Goal: Transaction & Acquisition: Download file/media

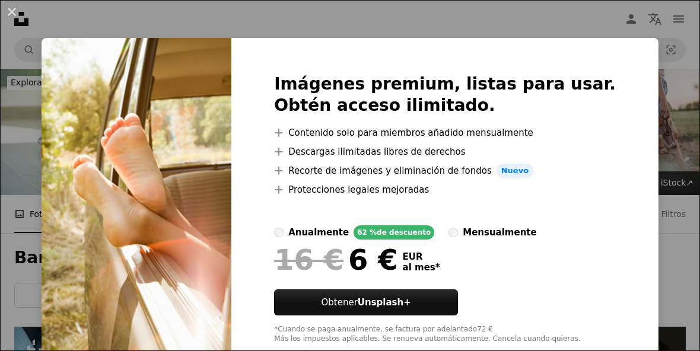
scroll to position [302, 0]
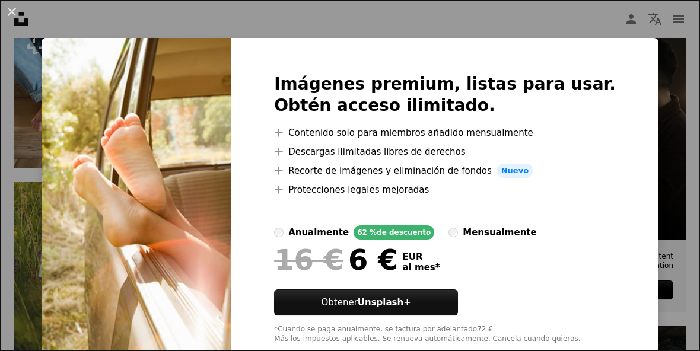
click at [258, 350] on div "An X shape Imágenes premium, listas para usar. Obtén acceso ilimitado. A plus s…" at bounding box center [350, 175] width 700 height 351
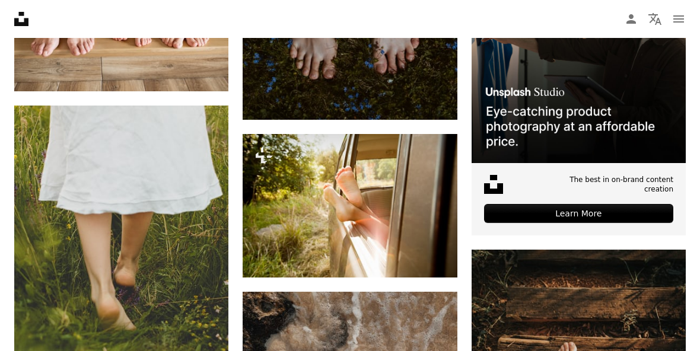
scroll to position [378, 0]
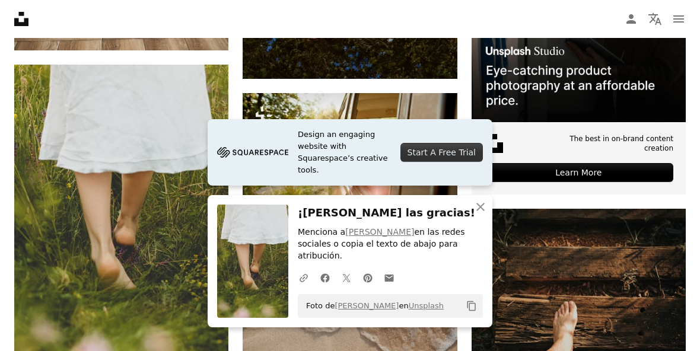
click at [476, 214] on icon "An X shape" at bounding box center [480, 207] width 14 height 14
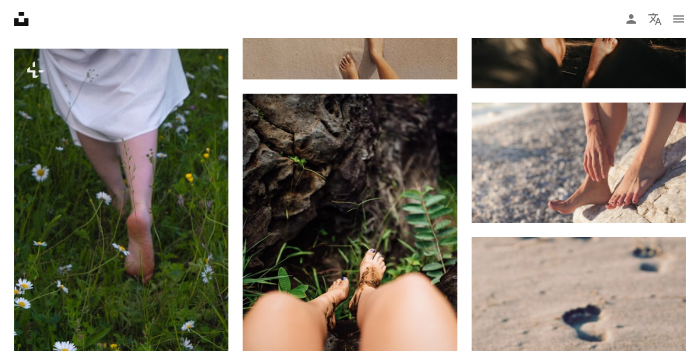
scroll to position [767, 0]
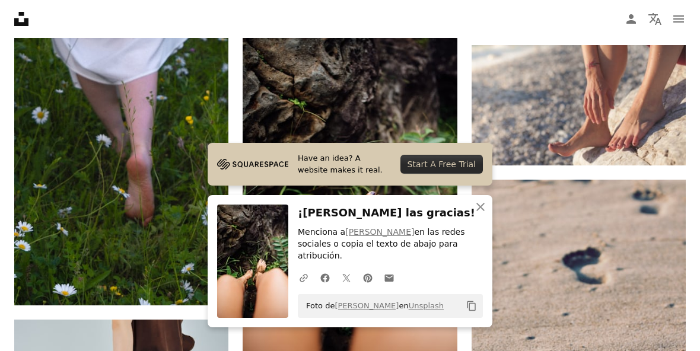
click at [664, 148] on icon "Descargar" at bounding box center [662, 143] width 8 height 8
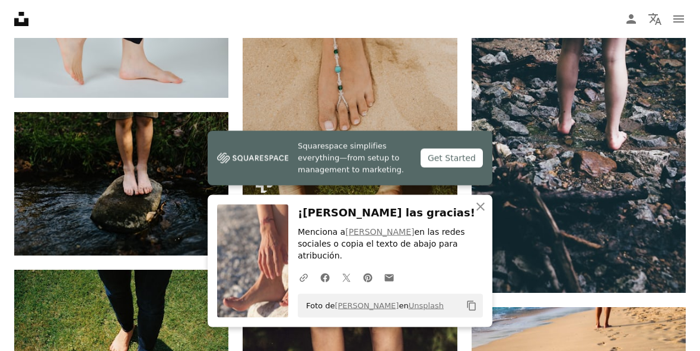
scroll to position [1352, 0]
click at [206, 232] on icon "Arrow pointing down" at bounding box center [204, 233] width 9 height 14
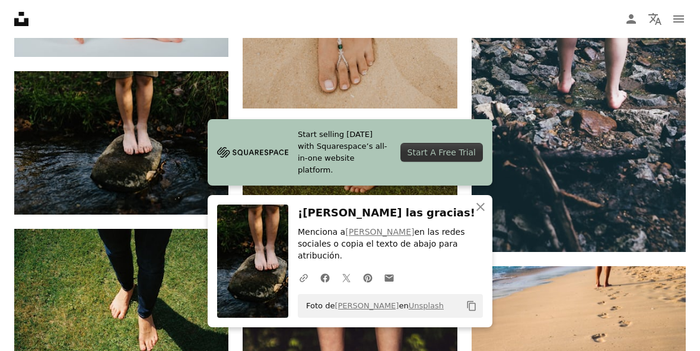
click at [474, 214] on icon "An X shape" at bounding box center [480, 207] width 14 height 14
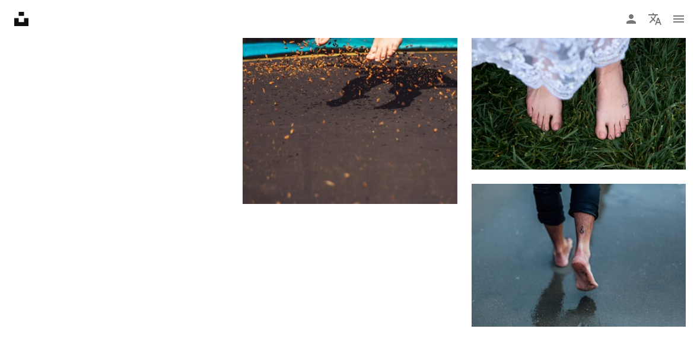
scroll to position [1787, 0]
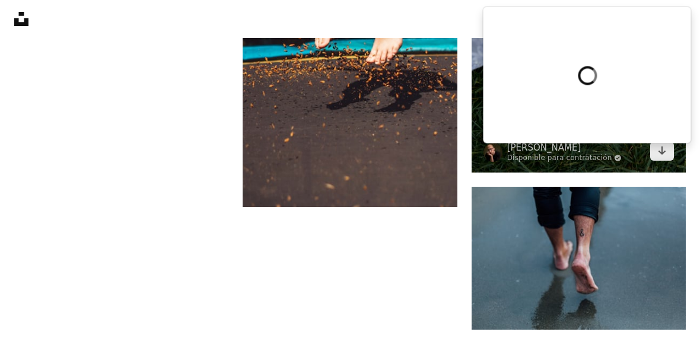
click at [666, 155] on link "Arrow pointing down" at bounding box center [662, 151] width 24 height 19
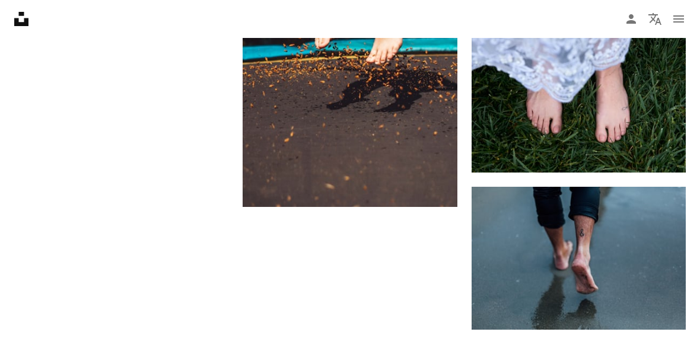
scroll to position [1828, 0]
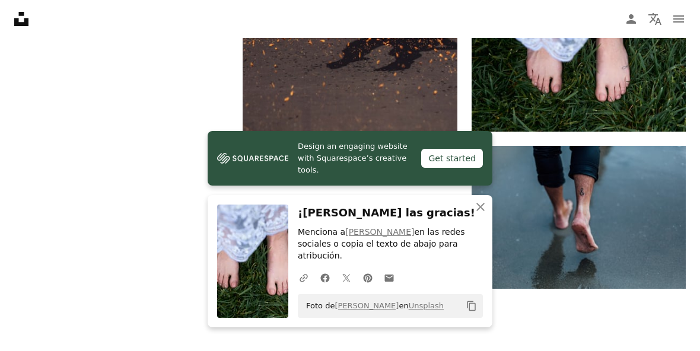
click at [480, 214] on icon "An X shape" at bounding box center [480, 207] width 14 height 14
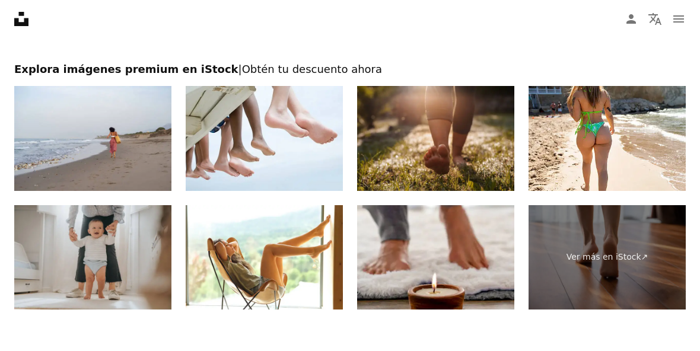
scroll to position [2117, 0]
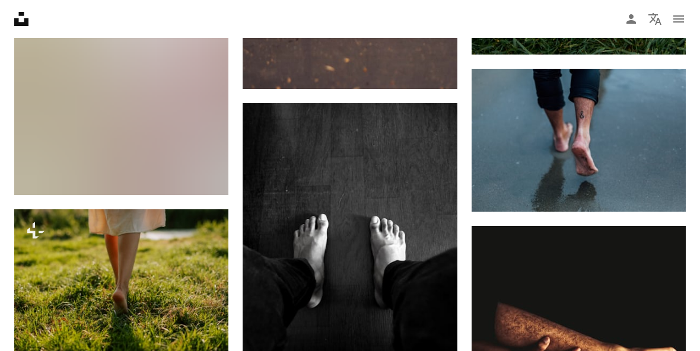
scroll to position [1926, 0]
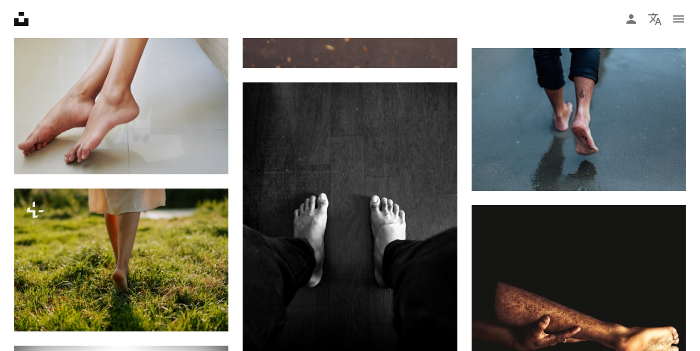
click at [202, 314] on button "A lock Descargar" at bounding box center [183, 310] width 68 height 19
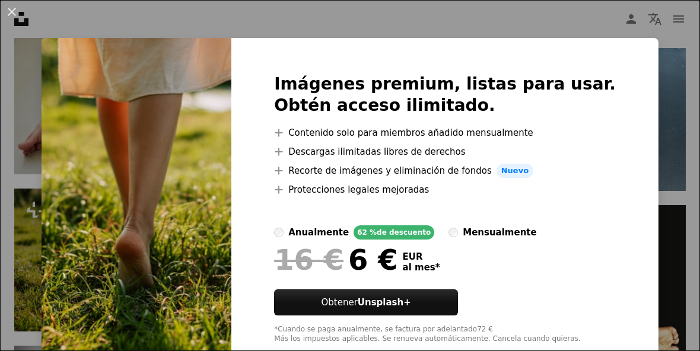
click at [203, 350] on div "An X shape Imágenes premium, listas para usar. Obtén acceso ilimitado. A plus s…" at bounding box center [350, 175] width 700 height 351
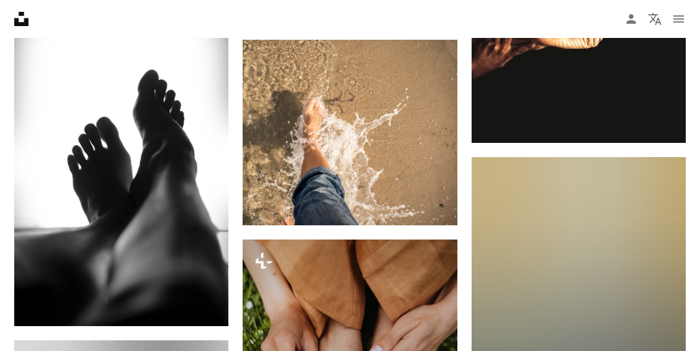
scroll to position [2268, 0]
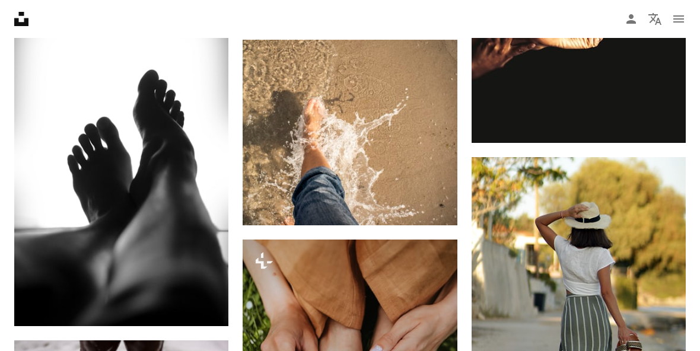
click at [200, 298] on icon "Arrow pointing down" at bounding box center [204, 304] width 9 height 14
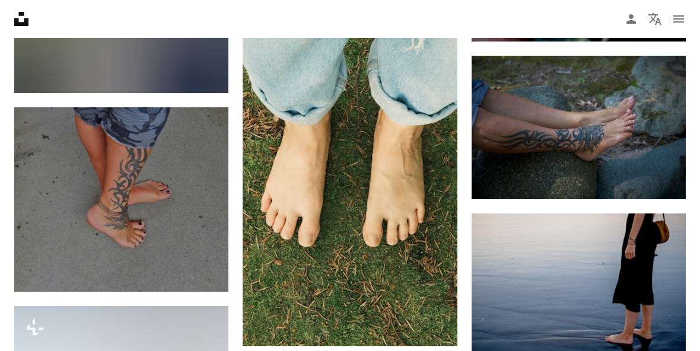
scroll to position [4905, 0]
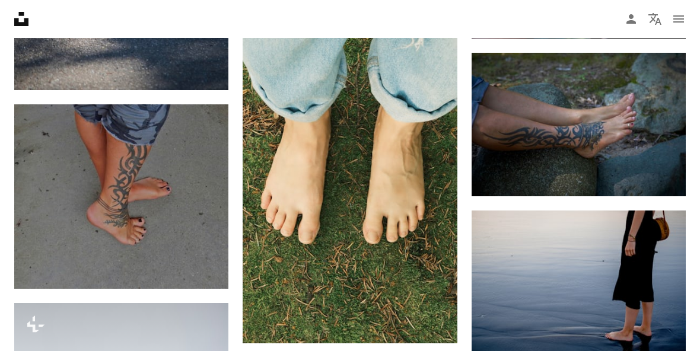
click at [407, 224] on img at bounding box center [349, 182] width 214 height 321
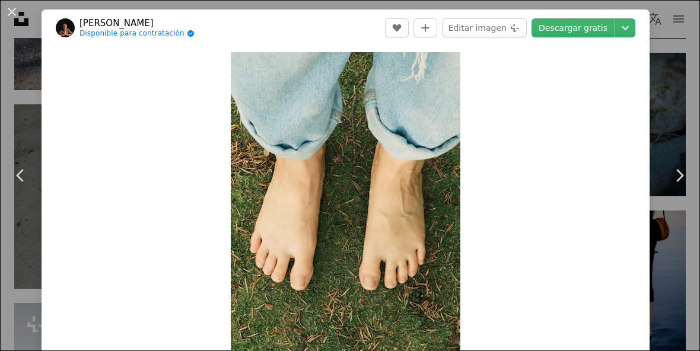
click at [19, 9] on button "An X shape" at bounding box center [12, 12] width 14 height 14
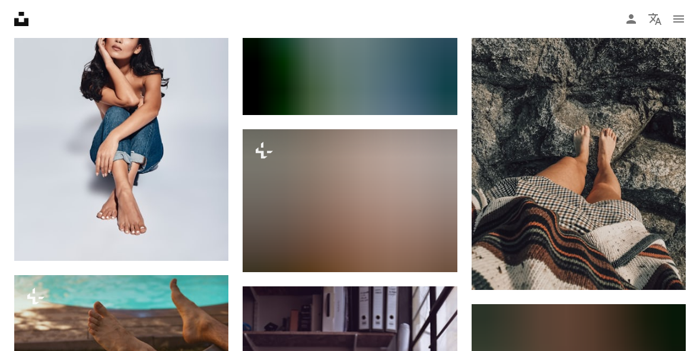
scroll to position [5268, 0]
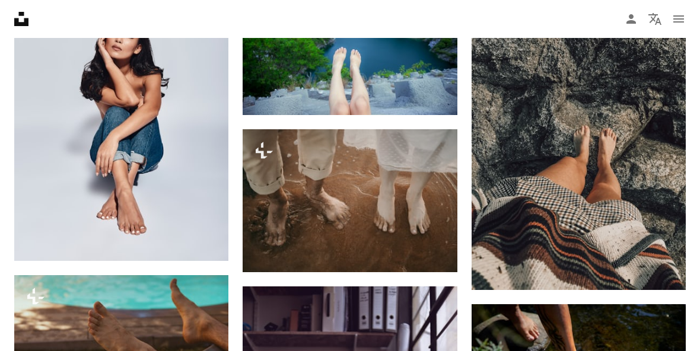
click at [665, 275] on icon "Arrow pointing down" at bounding box center [661, 268] width 9 height 14
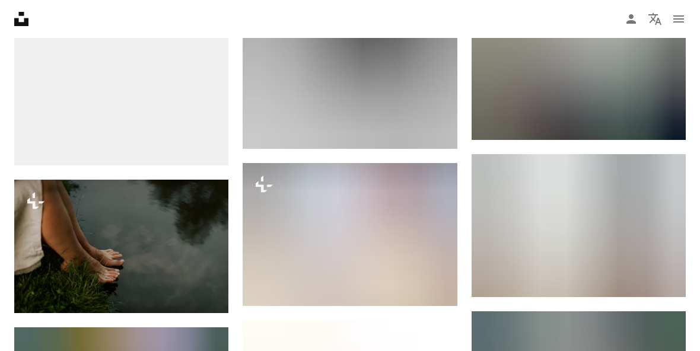
scroll to position [6014, 0]
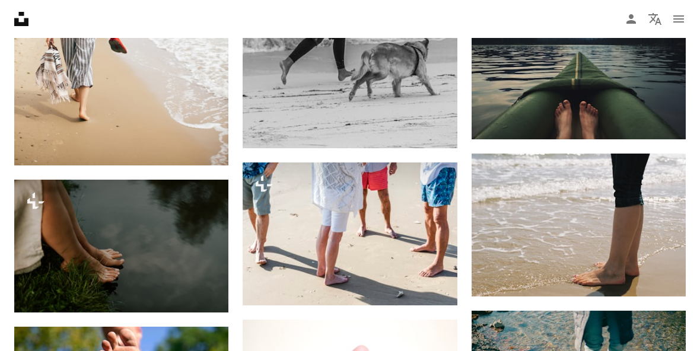
click at [654, 285] on link "Arrow pointing down" at bounding box center [662, 275] width 24 height 19
click at [204, 229] on img at bounding box center [121, 246] width 214 height 133
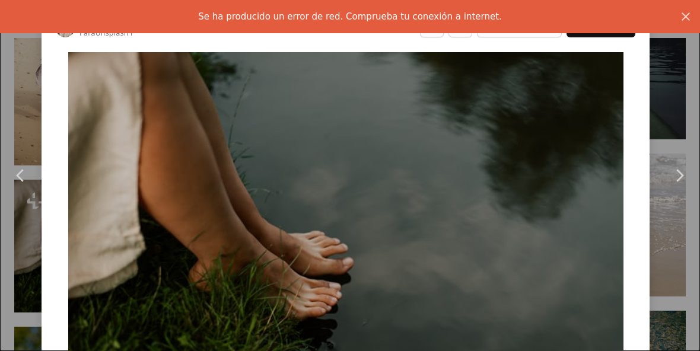
click at [208, 258] on img "Ampliar en esta imagen" at bounding box center [345, 224] width 555 height 344
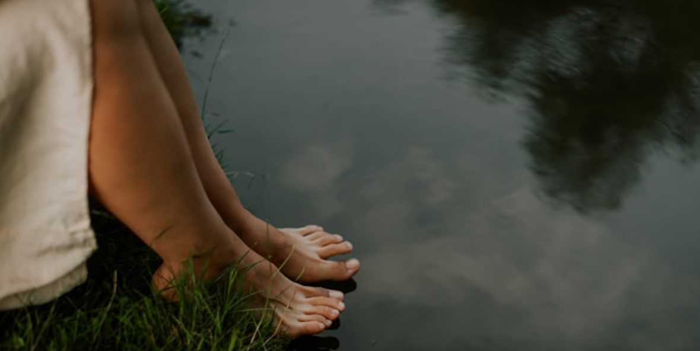
scroll to position [9, 0]
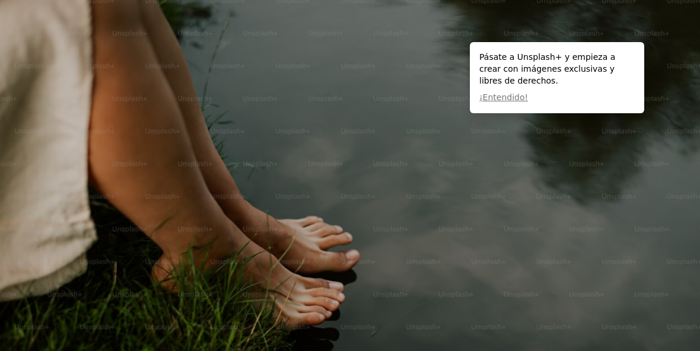
click at [257, 295] on img "Reducir el zoom en esta imagen" at bounding box center [349, 208] width 701 height 435
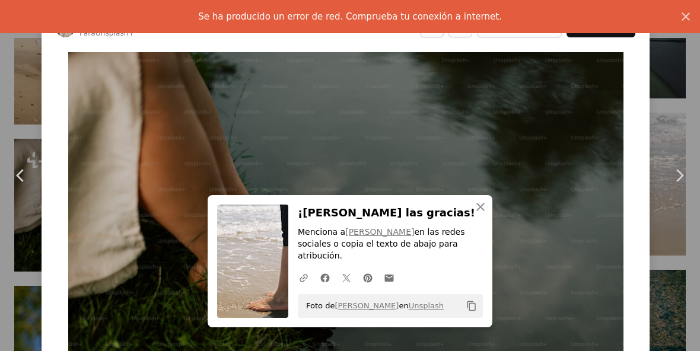
click at [480, 219] on button "An X shape Cerrar" at bounding box center [480, 207] width 24 height 24
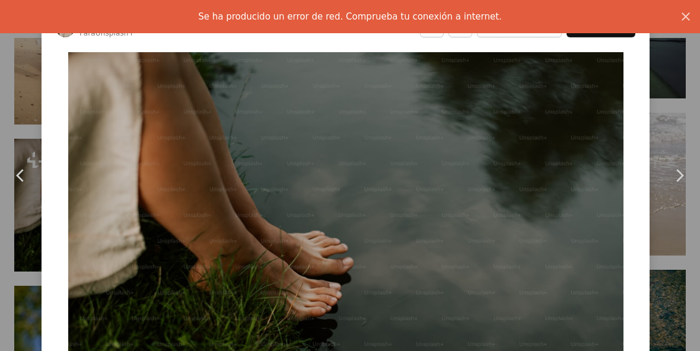
scroll to position [0, 0]
click at [614, 84] on img "Ampliar en esta imagen" at bounding box center [345, 224] width 555 height 344
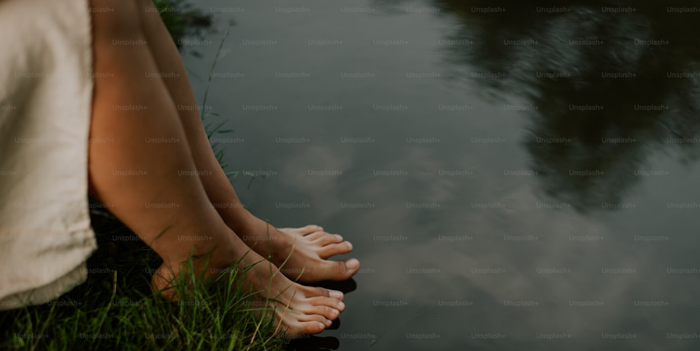
click at [660, 27] on img "Reducir el zoom en esta imagen" at bounding box center [349, 216] width 701 height 435
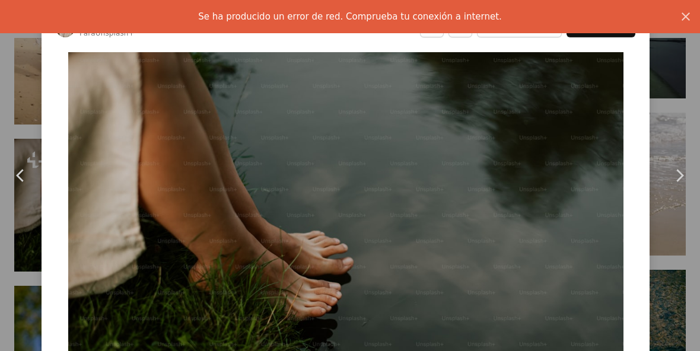
click at [682, 24] on button "An X shape" at bounding box center [685, 16] width 28 height 28
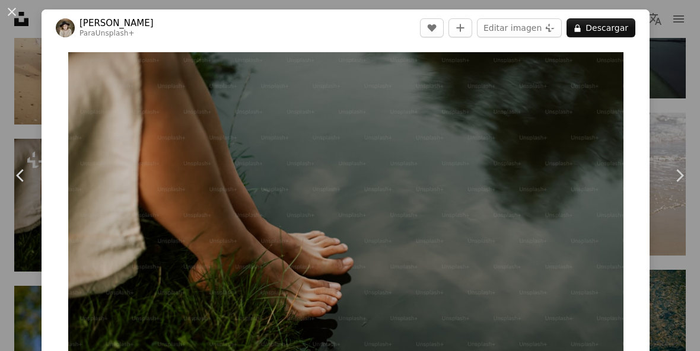
click at [15, 16] on button "An X shape" at bounding box center [12, 12] width 14 height 14
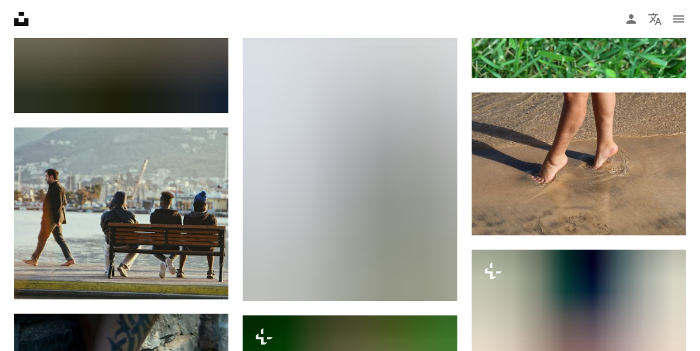
scroll to position [6846, 0]
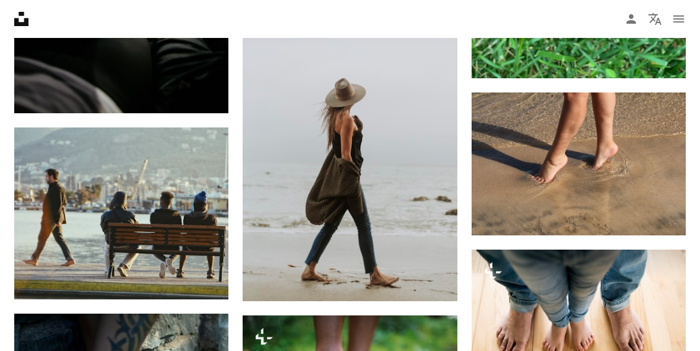
click at [672, 222] on link "Arrow pointing down" at bounding box center [662, 214] width 24 height 19
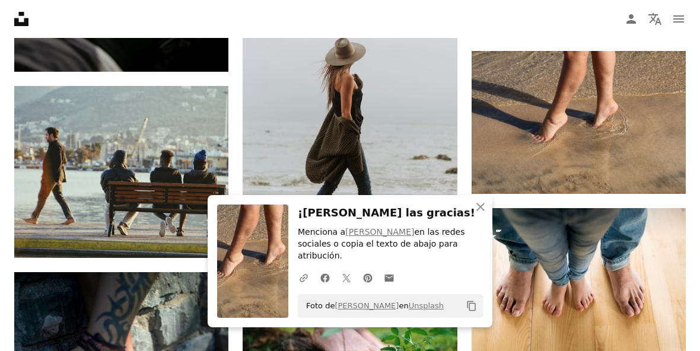
click at [481, 211] on icon "button" at bounding box center [480, 207] width 8 height 8
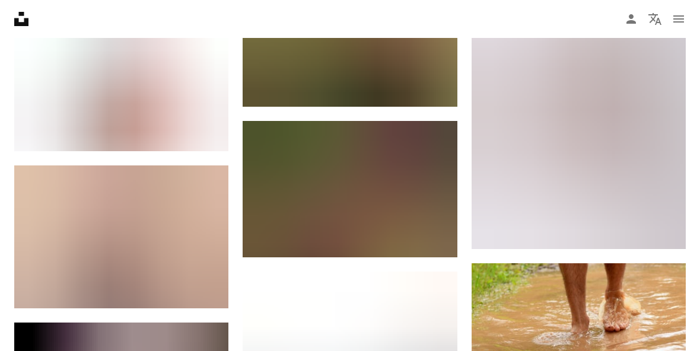
scroll to position [7637, 0]
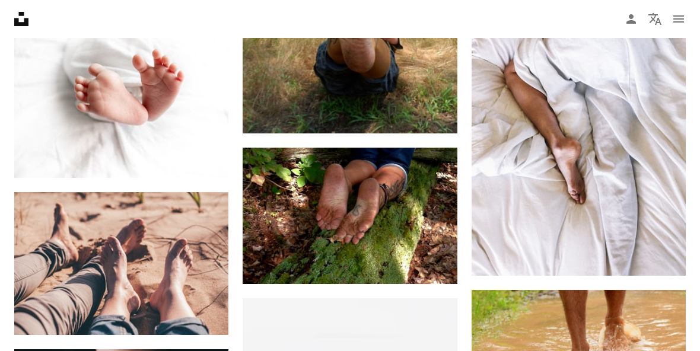
click at [660, 261] on icon "Arrow pointing down" at bounding box center [661, 254] width 9 height 14
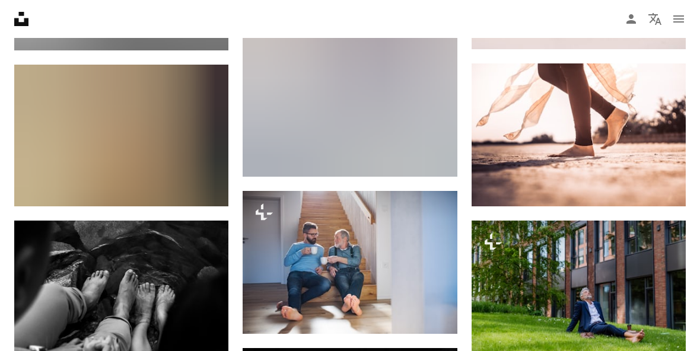
scroll to position [8712, 0]
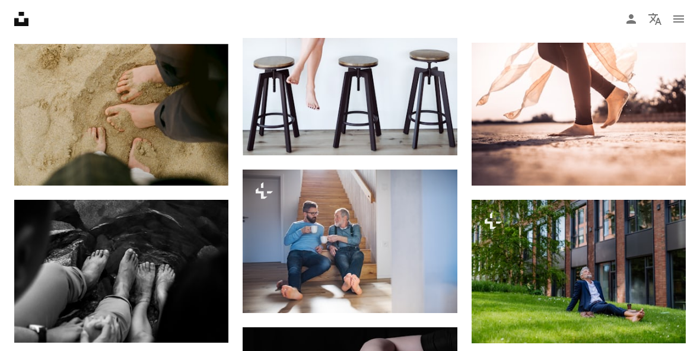
click at [206, 168] on icon "Descargar" at bounding box center [205, 163] width 8 height 8
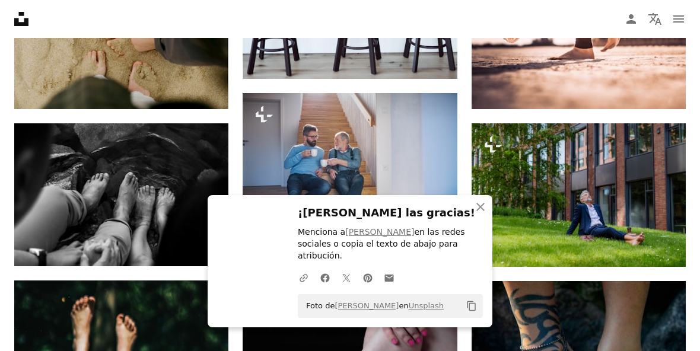
scroll to position [8799, 0]
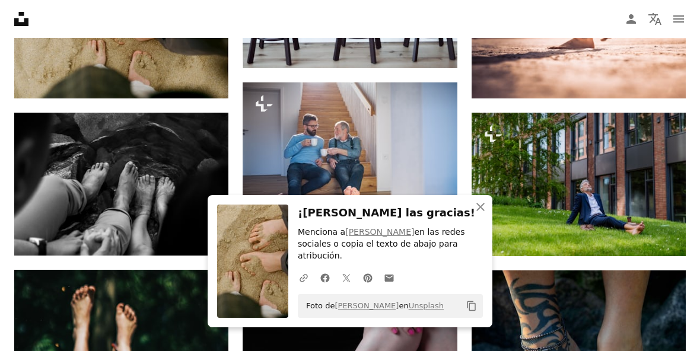
click at [211, 243] on link "Arrow pointing down" at bounding box center [205, 234] width 24 height 19
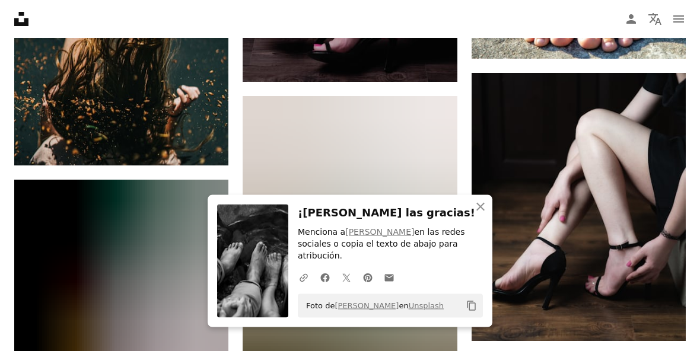
scroll to position [9225, 0]
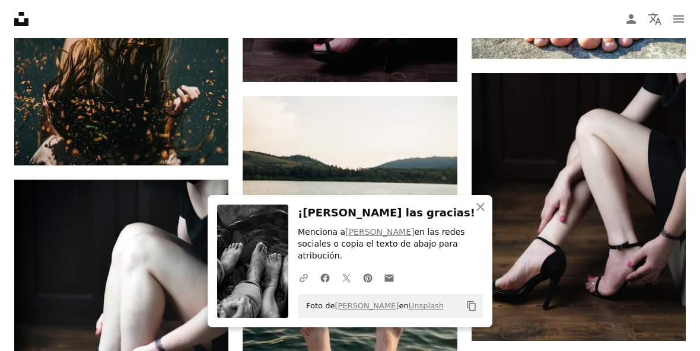
click at [479, 211] on icon "button" at bounding box center [480, 207] width 8 height 8
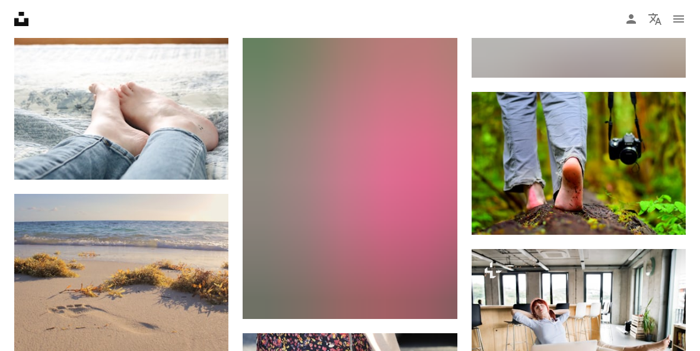
scroll to position [12192, 0]
